Goal: Task Accomplishment & Management: Use online tool/utility

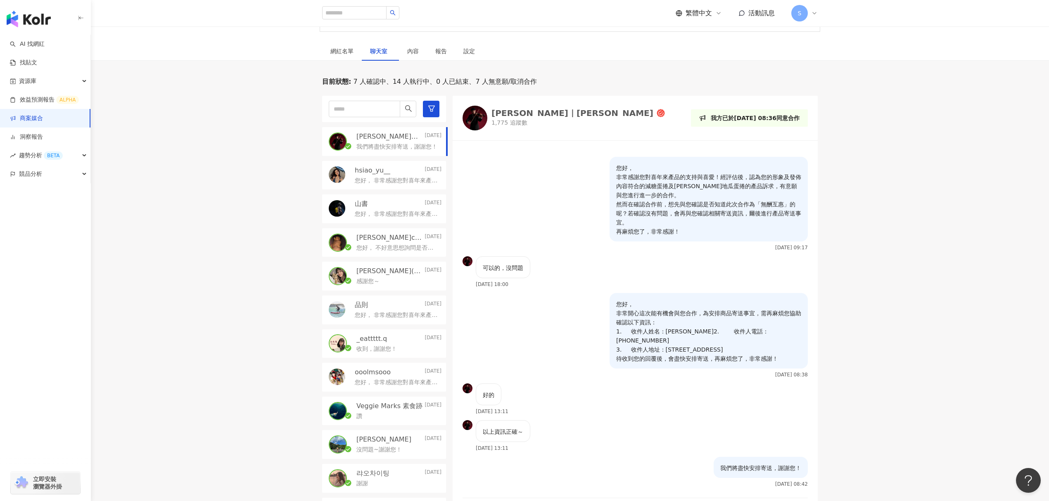
scroll to position [55, 0]
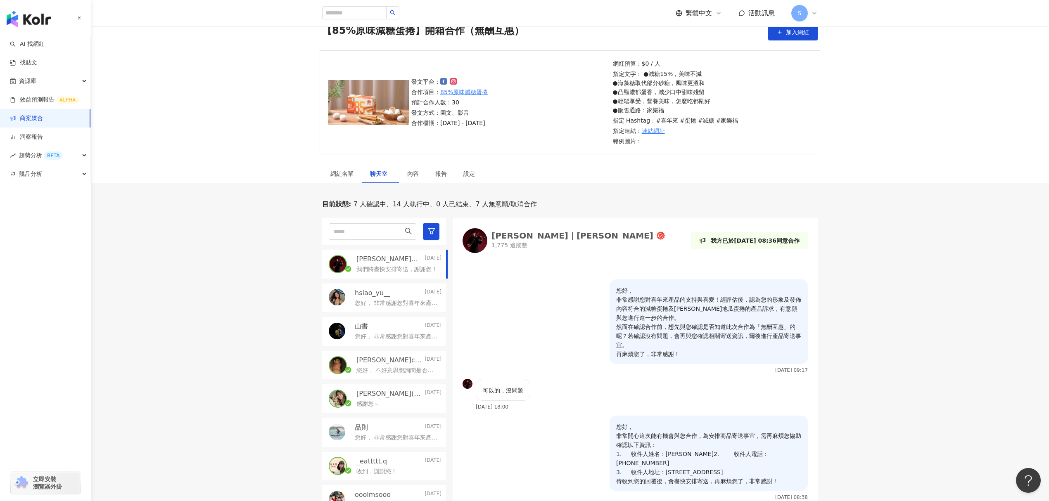
click at [43, 119] on link "商案媒合" at bounding box center [26, 118] width 33 height 8
